Goal: Communication & Community: Participate in discussion

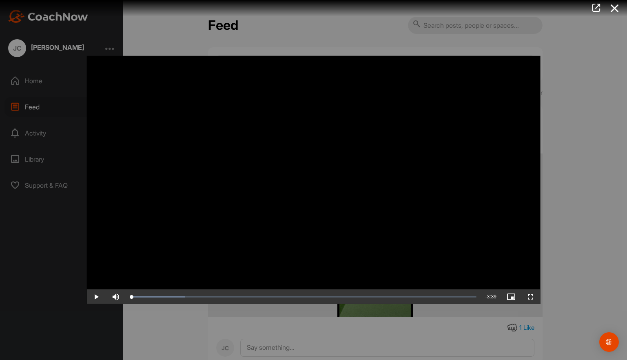
click at [97, 297] on span "Video Player" at bounding box center [96, 297] width 20 height 0
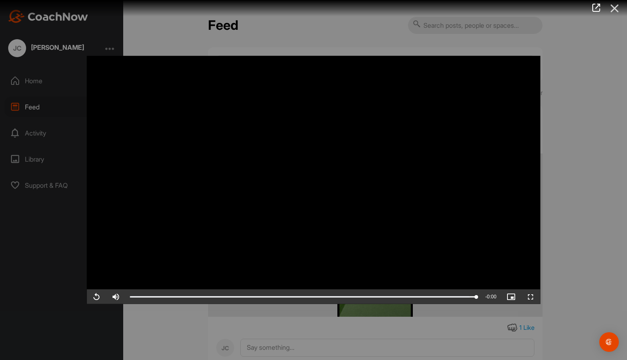
click at [617, 11] on icon at bounding box center [614, 8] width 19 height 15
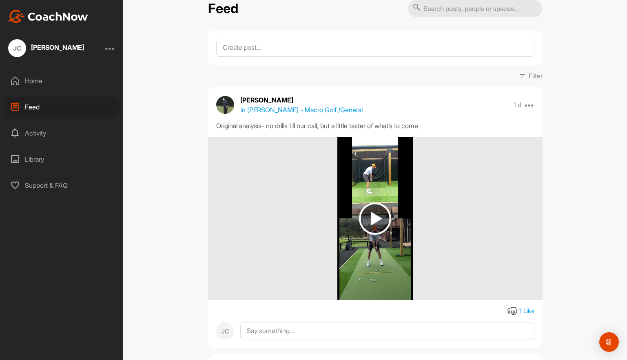
scroll to position [33, 0]
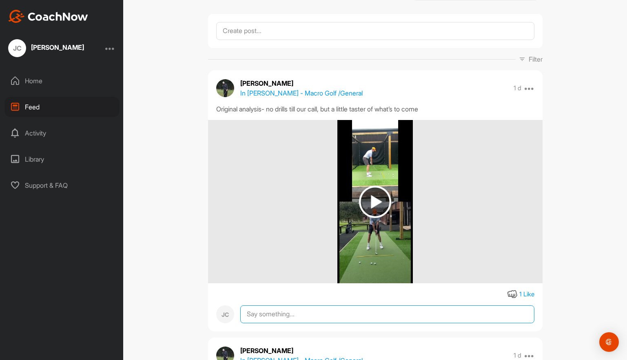
click at [274, 312] on textarea at bounding box center [387, 314] width 294 height 18
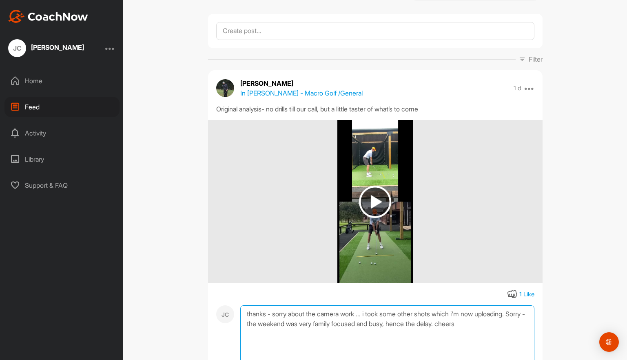
scroll to position [87, 0]
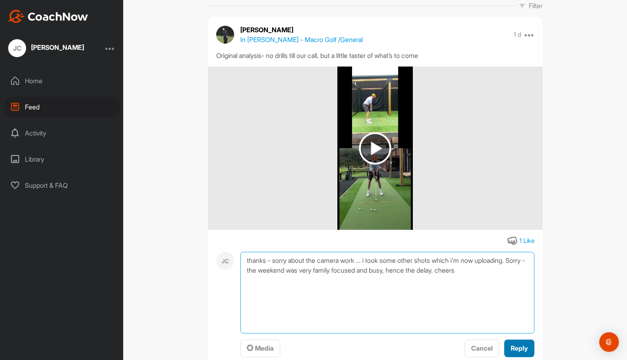
type textarea "thanks - sorry about the camera work ... i took some other shots which i'm now …"
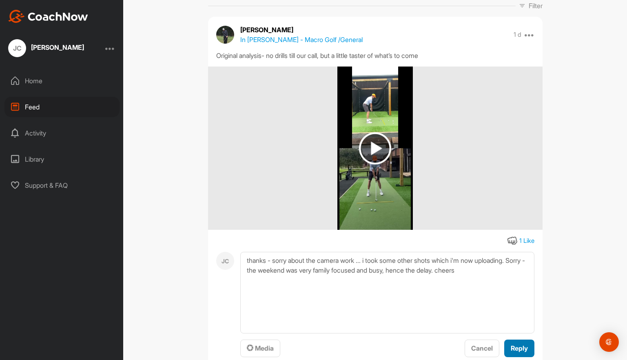
click at [520, 350] on span "Reply" at bounding box center [519, 348] width 17 height 8
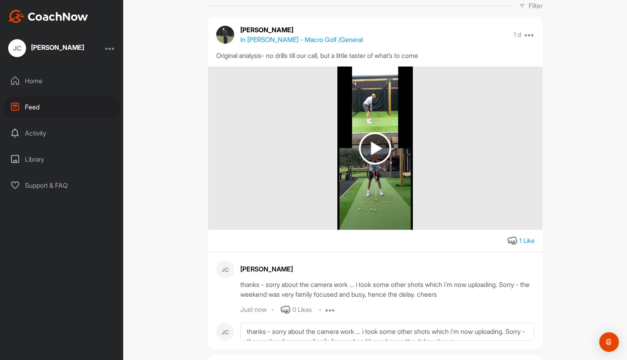
scroll to position [0, 0]
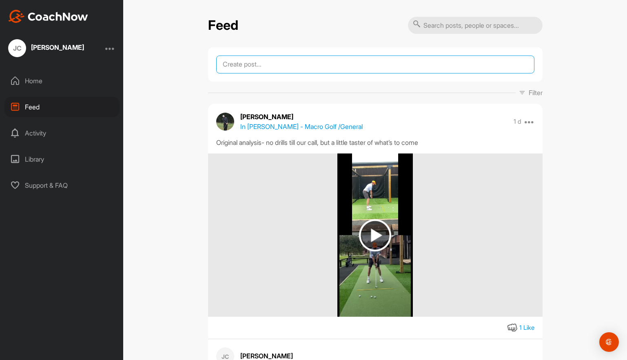
click at [302, 67] on textarea at bounding box center [375, 64] width 318 height 18
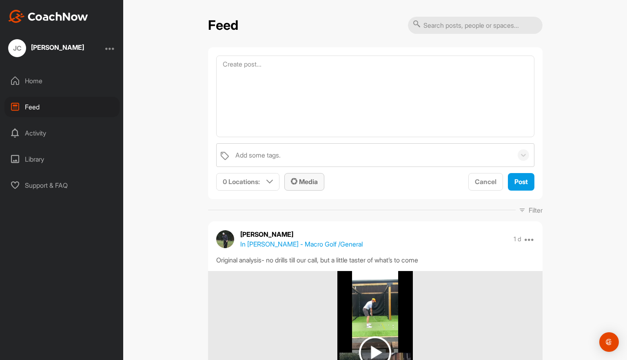
click at [301, 182] on span "Media" at bounding box center [304, 181] width 27 height 8
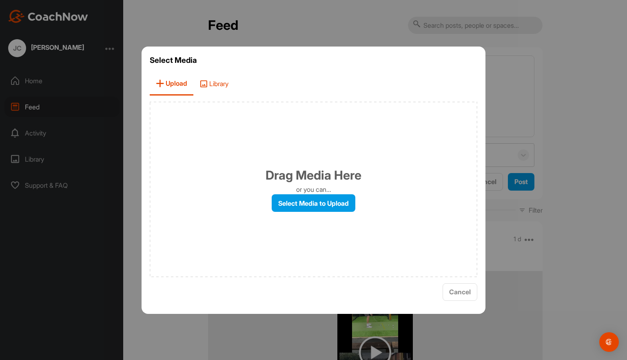
click at [202, 86] on icon at bounding box center [204, 84] width 8 height 8
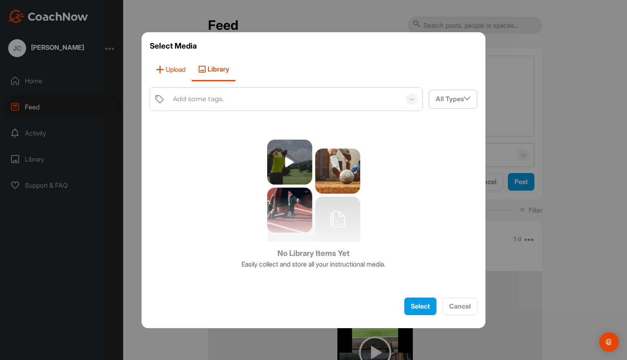
click at [170, 73] on span "Upload" at bounding box center [171, 69] width 42 height 23
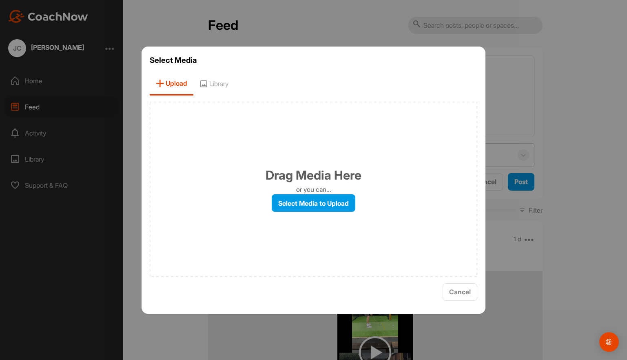
click at [74, 16] on div at bounding box center [313, 180] width 627 height 360
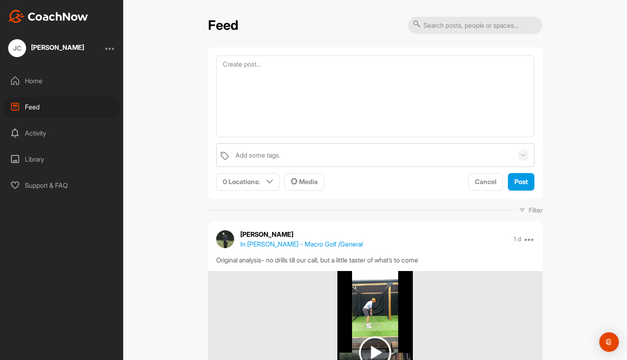
click at [74, 16] on img at bounding box center [48, 16] width 80 height 13
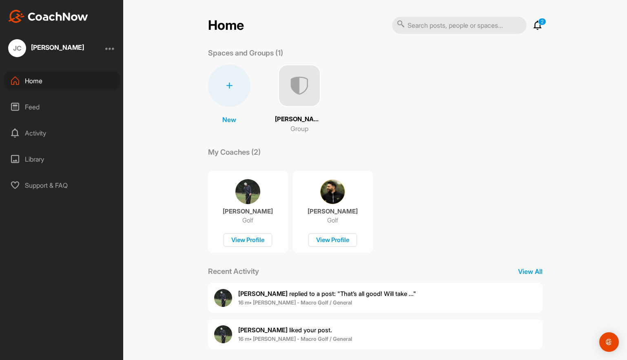
scroll to position [8, 0]
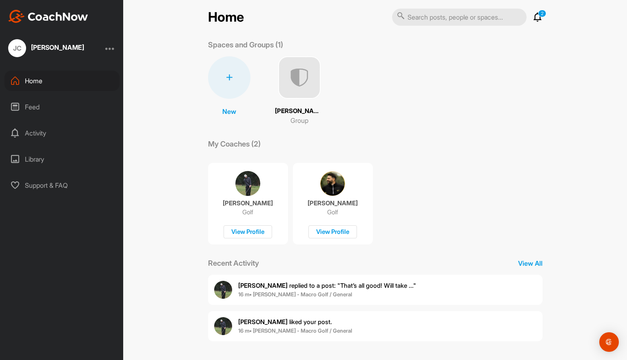
click at [293, 283] on span "[PERSON_NAME] replied to a post : "That’s all good! Will take ..."" at bounding box center [327, 286] width 178 height 8
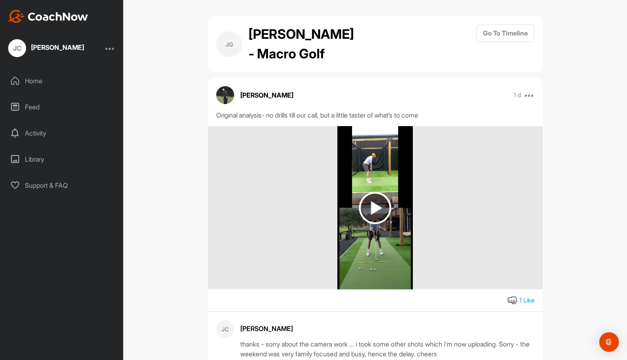
click at [41, 77] on div "Home" at bounding box center [61, 81] width 115 height 20
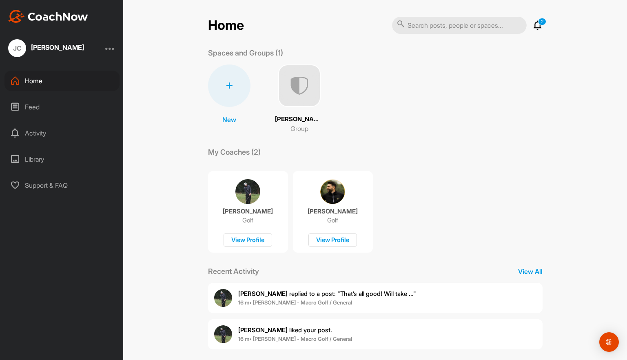
click at [286, 91] on img at bounding box center [299, 85] width 42 height 42
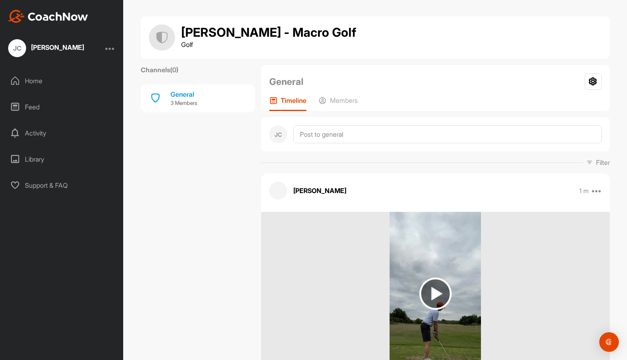
click at [37, 162] on div "Library" at bounding box center [61, 159] width 115 height 20
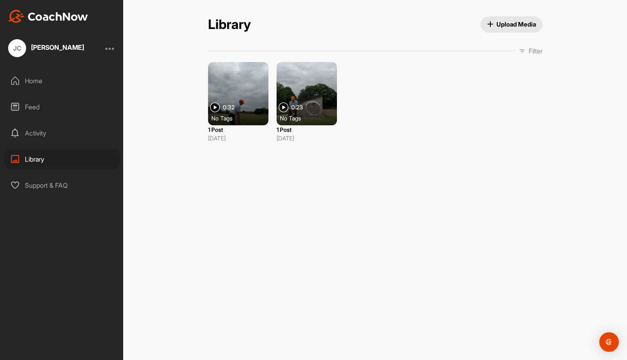
click at [36, 83] on div "Home" at bounding box center [61, 81] width 115 height 20
